Goal: Navigation & Orientation: Understand site structure

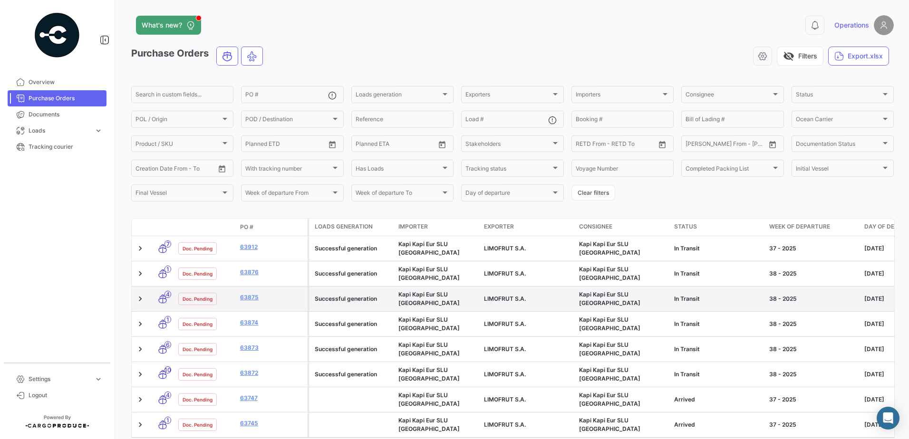
scroll to position [18, 0]
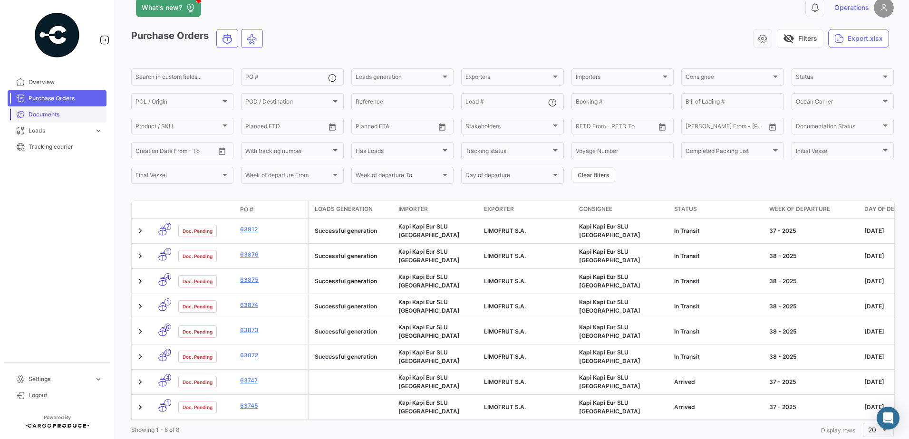
click at [76, 111] on span "Documents" at bounding box center [66, 114] width 74 height 9
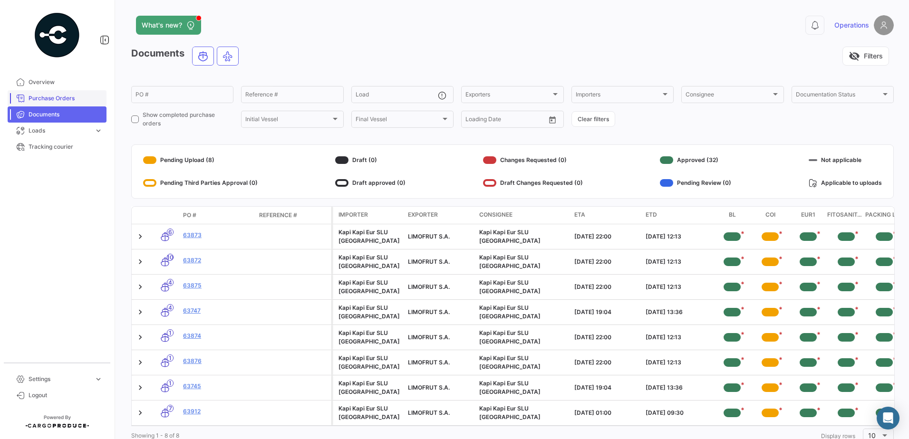
click at [62, 99] on span "Purchase Orders" at bounding box center [66, 98] width 74 height 9
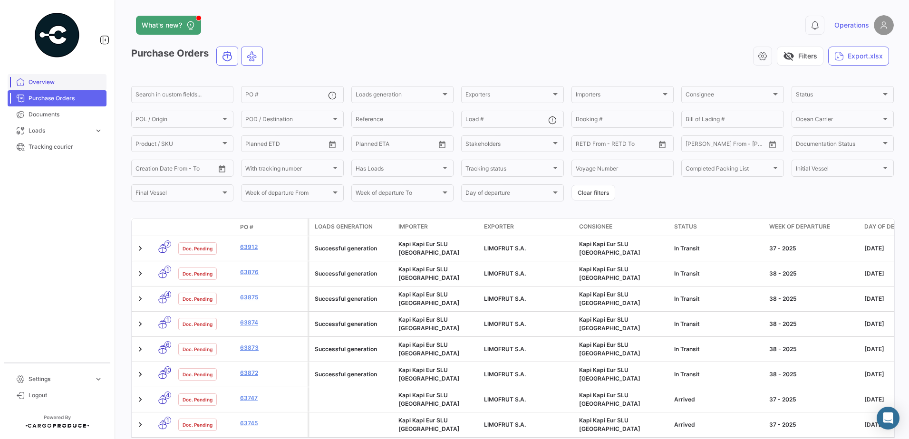
click at [62, 82] on span "Overview" at bounding box center [66, 82] width 74 height 9
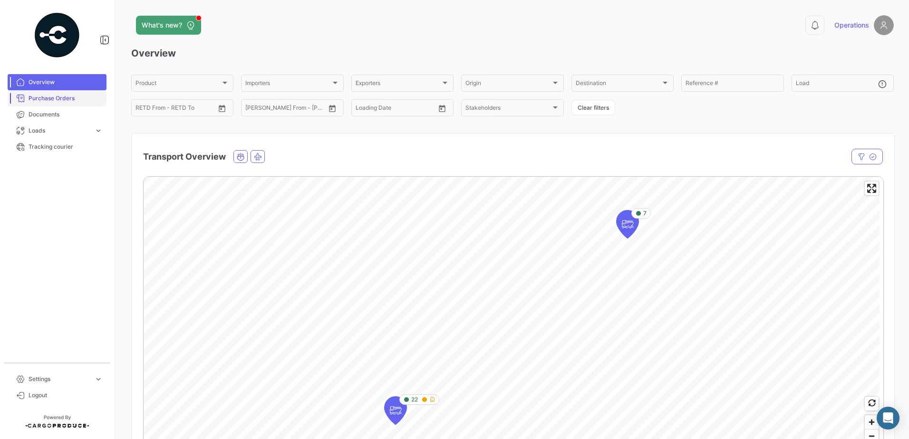
click at [58, 97] on span "Purchase Orders" at bounding box center [66, 98] width 74 height 9
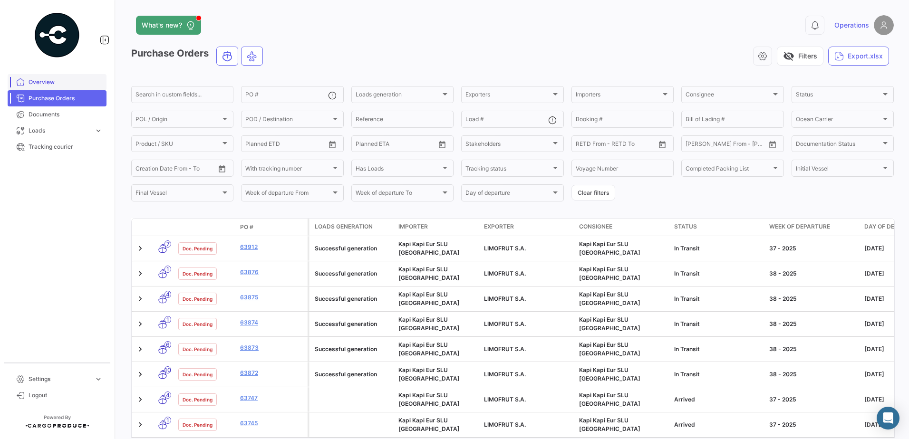
click at [60, 84] on span "Overview" at bounding box center [66, 82] width 74 height 9
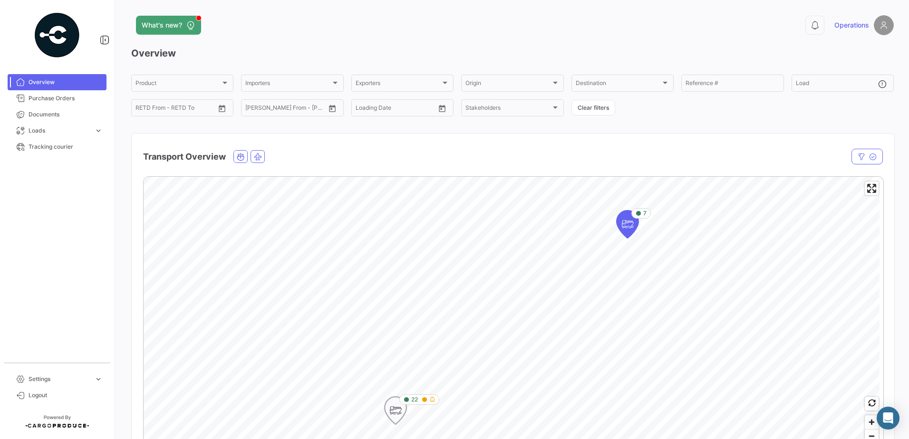
click at [397, 410] on icon "Map marker" at bounding box center [395, 411] width 13 height 20
